Goal: Information Seeking & Learning: Find contact information

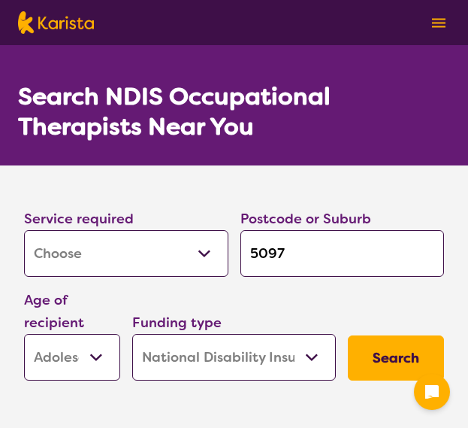
select select "[MEDICAL_DATA]"
select select "AS"
select select "NDIS"
select select "[MEDICAL_DATA]"
select select "AS"
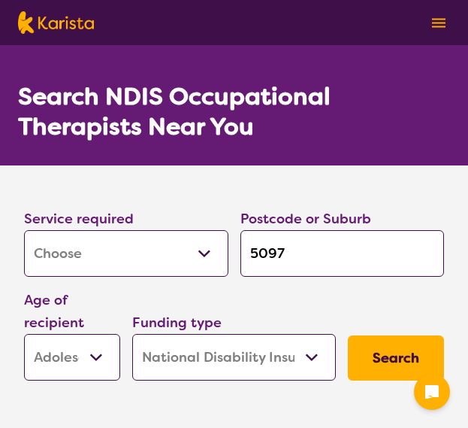
select select "NDIS"
click at [310, 241] on input "5097" at bounding box center [343, 253] width 204 height 47
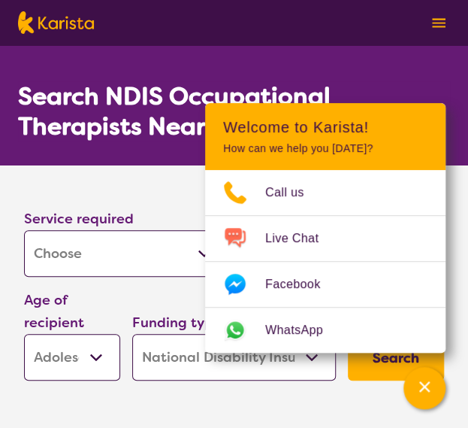
type input "509"
type input "50"
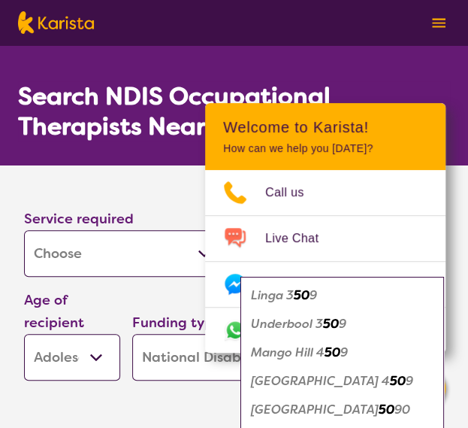
type input "w"
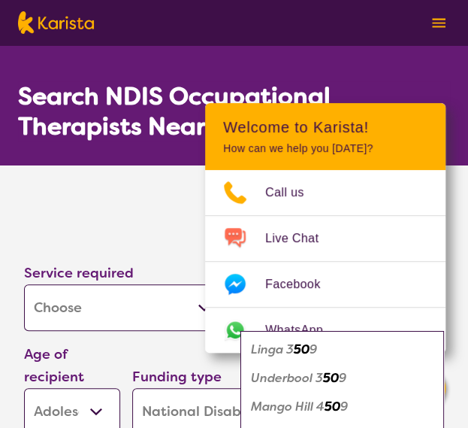
type input "wo"
type input "woo"
type input "wood"
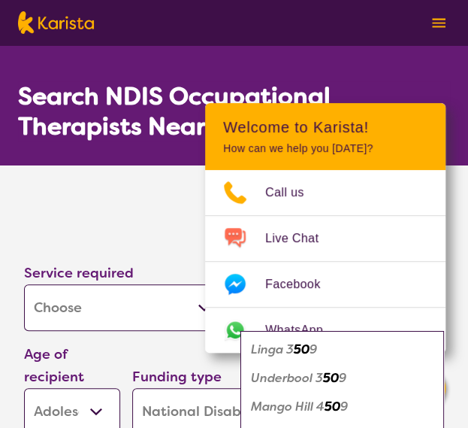
type input "wood"
type input "woods"
type input "woodsi"
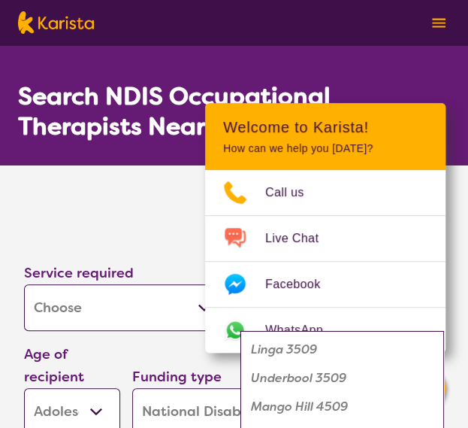
type input "woodsid"
type input "woodside"
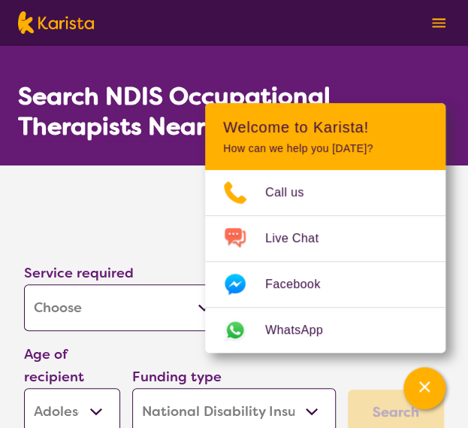
drag, startPoint x: 140, startPoint y: 181, endPoint x: 169, endPoint y: 177, distance: 29.6
click at [141, 180] on section "Service required Allied Health Assistant Assessment (ADHD or Autism) Behaviour …" at bounding box center [234, 302] width 468 height 275
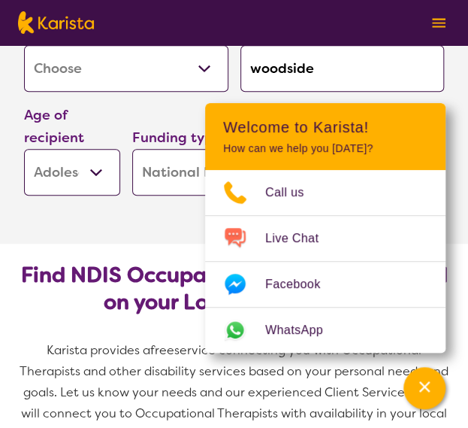
scroll to position [301, 0]
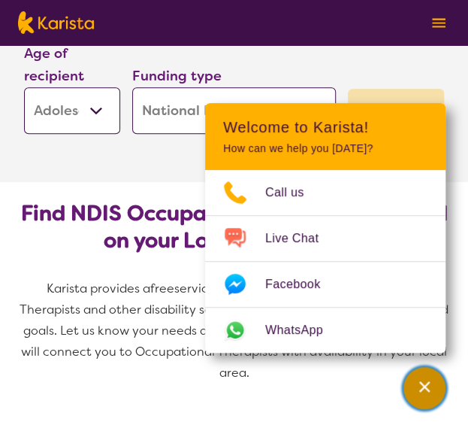
click at [423, 379] on icon "Channel Menu" at bounding box center [424, 386] width 15 height 15
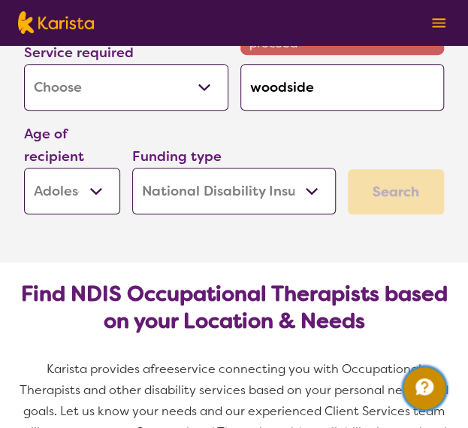
scroll to position [150, 0]
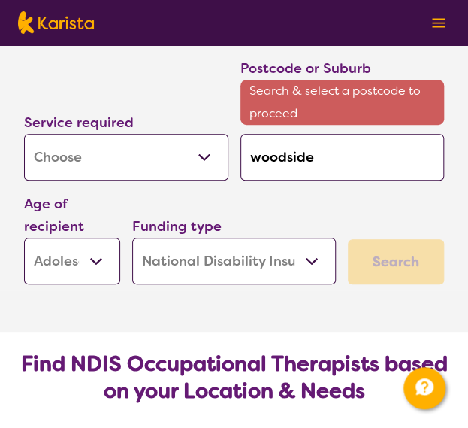
drag, startPoint x: 322, startPoint y: 162, endPoint x: 199, endPoint y: 129, distance: 127.6
click at [199, 129] on div "Service required Allied Health Assistant Assessment (ADHD or Autism) Behaviour …" at bounding box center [234, 170] width 432 height 239
type input "5"
type input "52"
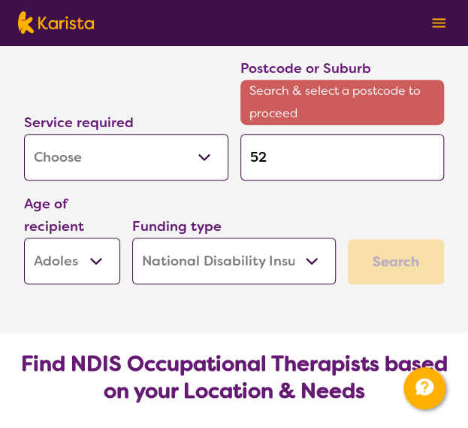
type input "52"
type input "524"
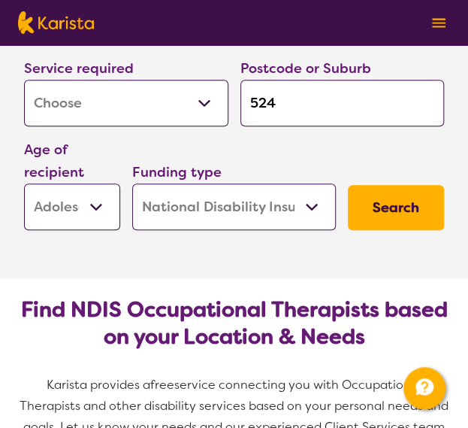
type input "5244"
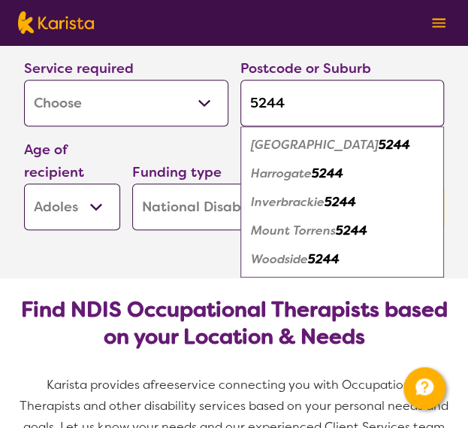
type input "5244"
click at [300, 258] on em "Woodside" at bounding box center [279, 259] width 57 height 16
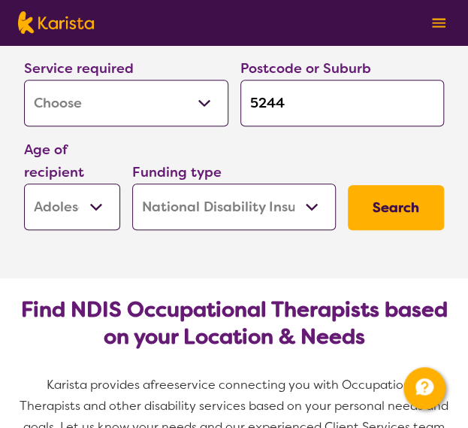
click at [101, 201] on select "Early Childhood - 0 to 9 Child - 10 to 11 Adolescent - 12 to 17 Adult - 18 to 6…" at bounding box center [72, 206] width 96 height 47
select select "AD"
click at [24, 183] on select "Early Childhood - 0 to 9 Child - 10 to 11 Adolescent - 12 to 17 Adult - 18 to 6…" at bounding box center [72, 206] width 96 height 47
select select "AD"
click at [92, 210] on select "Early Childhood - 0 to 9 Child - 10 to 11 Adolescent - 12 to 17 Adult - 18 to 6…" at bounding box center [72, 206] width 96 height 47
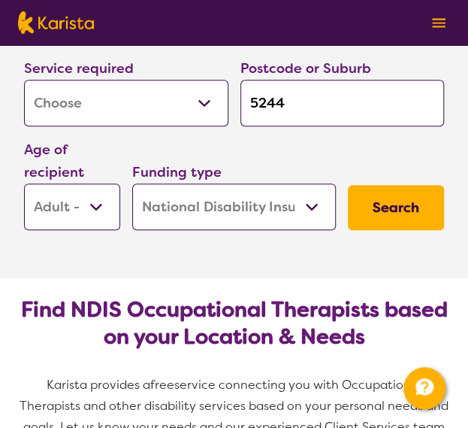
click at [92, 210] on select "Early Childhood - 0 to 9 Child - 10 to 11 Adolescent - 12 to 17 Adult - 18 to 6…" at bounding box center [72, 206] width 96 height 47
click at [404, 204] on button "Search" at bounding box center [396, 207] width 96 height 45
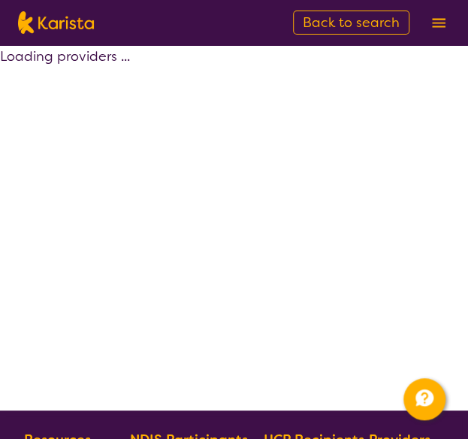
select select "by_score"
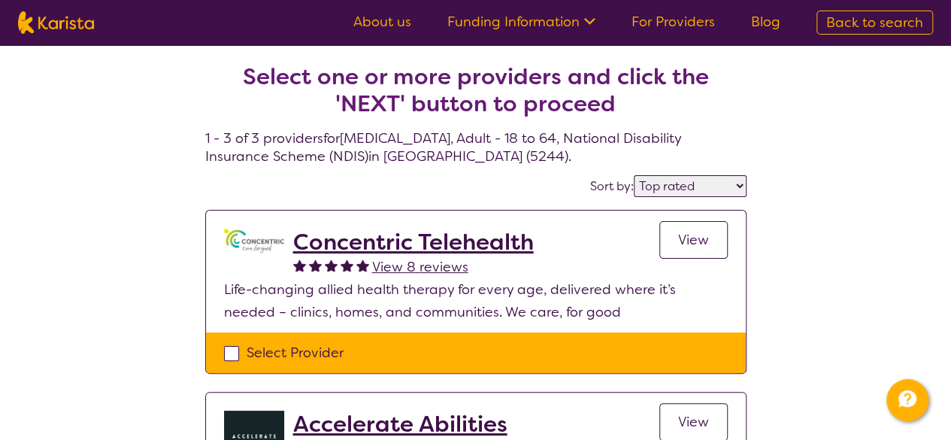
drag, startPoint x: 787, startPoint y: 316, endPoint x: 607, endPoint y: -62, distance: 419.2
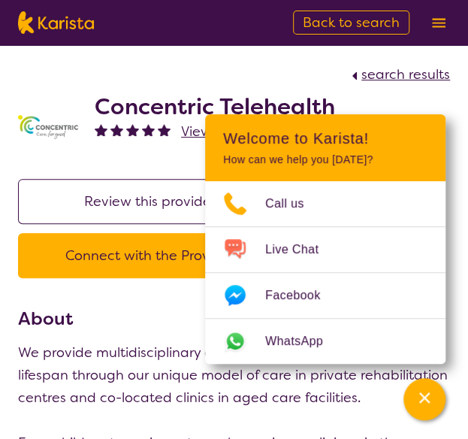
click at [179, 245] on button "Connect with the Provider" at bounding box center [149, 255] width 263 height 45
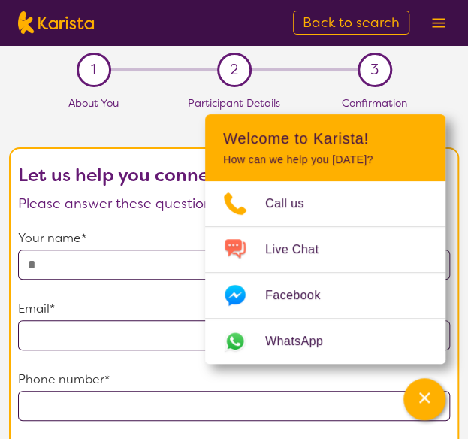
click at [416, 399] on div "Channel Menu" at bounding box center [425, 399] width 30 height 33
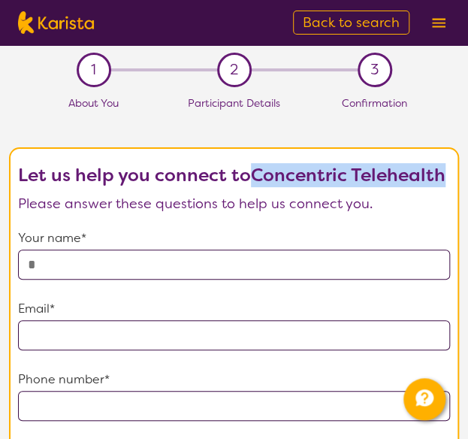
drag, startPoint x: 258, startPoint y: 174, endPoint x: 442, endPoint y: 184, distance: 184.4
click at [443, 186] on b "Let us help you connect to Concentric Telehealth" at bounding box center [232, 175] width 428 height 24
copy b "Concentric Telehealth"
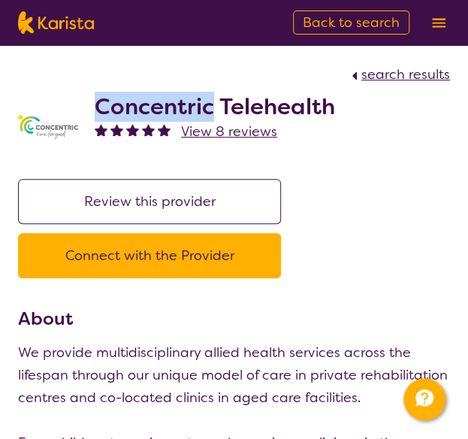
drag, startPoint x: 97, startPoint y: 110, endPoint x: 214, endPoint y: 113, distance: 117.3
click at [214, 113] on h2 "Concentric Telehealth" at bounding box center [215, 106] width 241 height 27
copy h2 "Concentric"
